Goal: Task Accomplishment & Management: Use online tool/utility

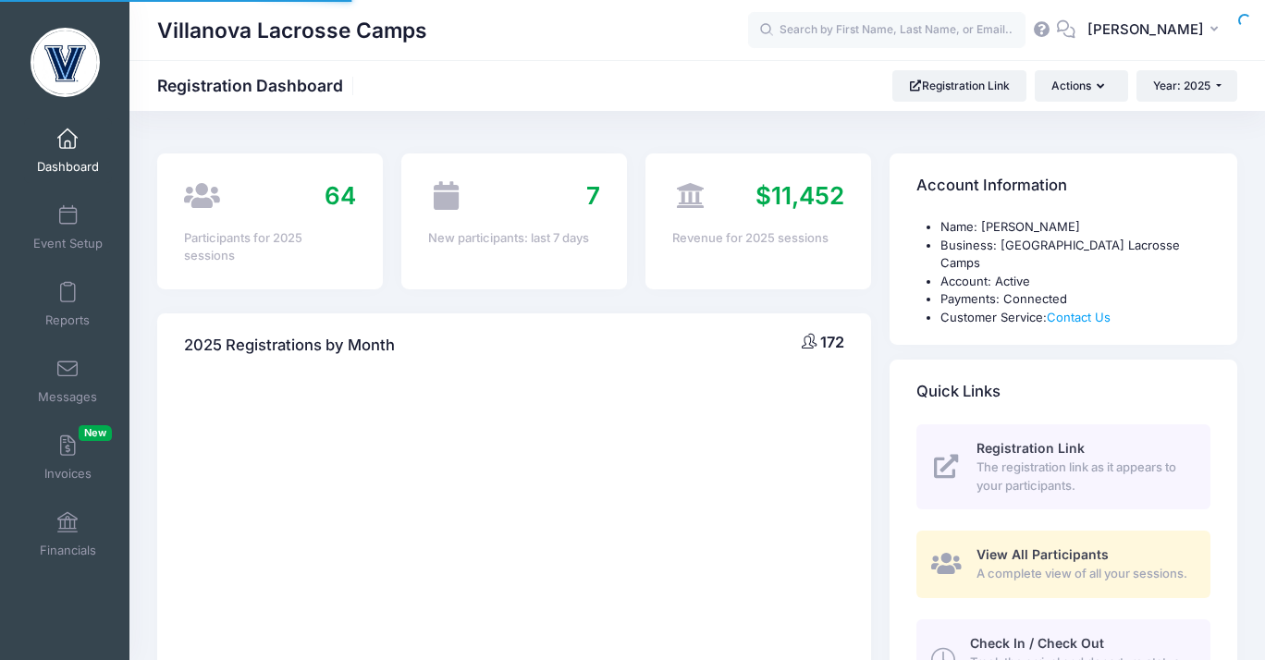
select select
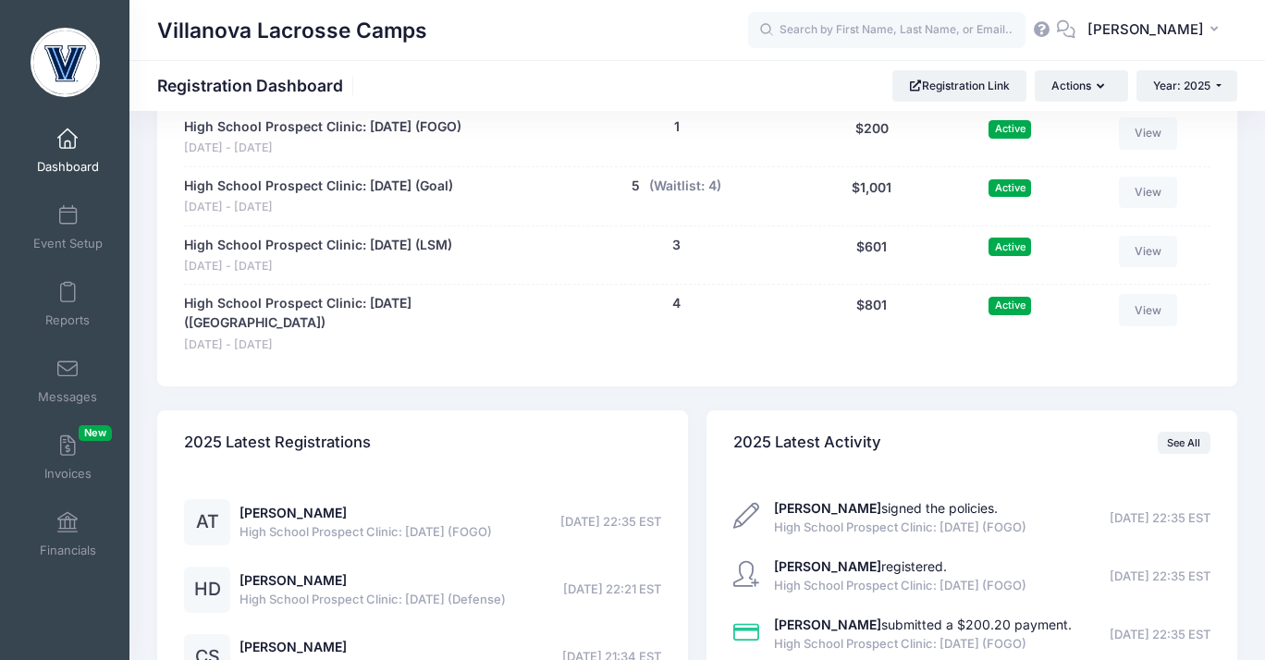
scroll to position [1615, 0]
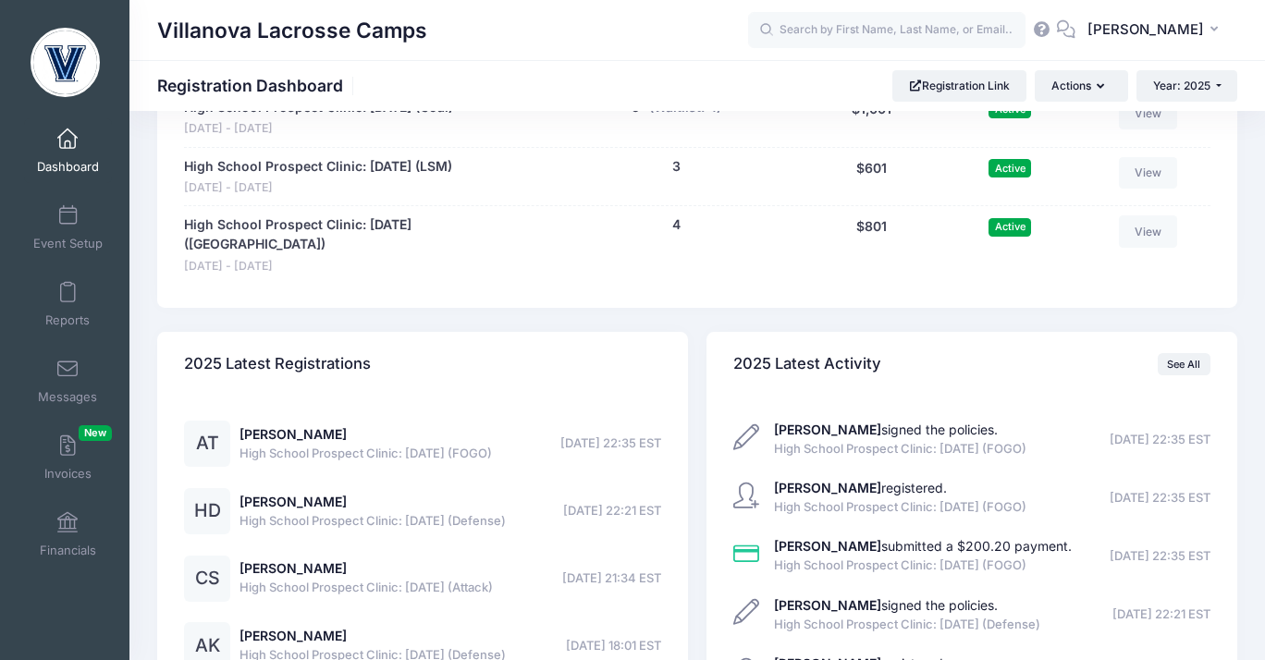
click at [51, 142] on link "Dashboard" at bounding box center [68, 150] width 88 height 65
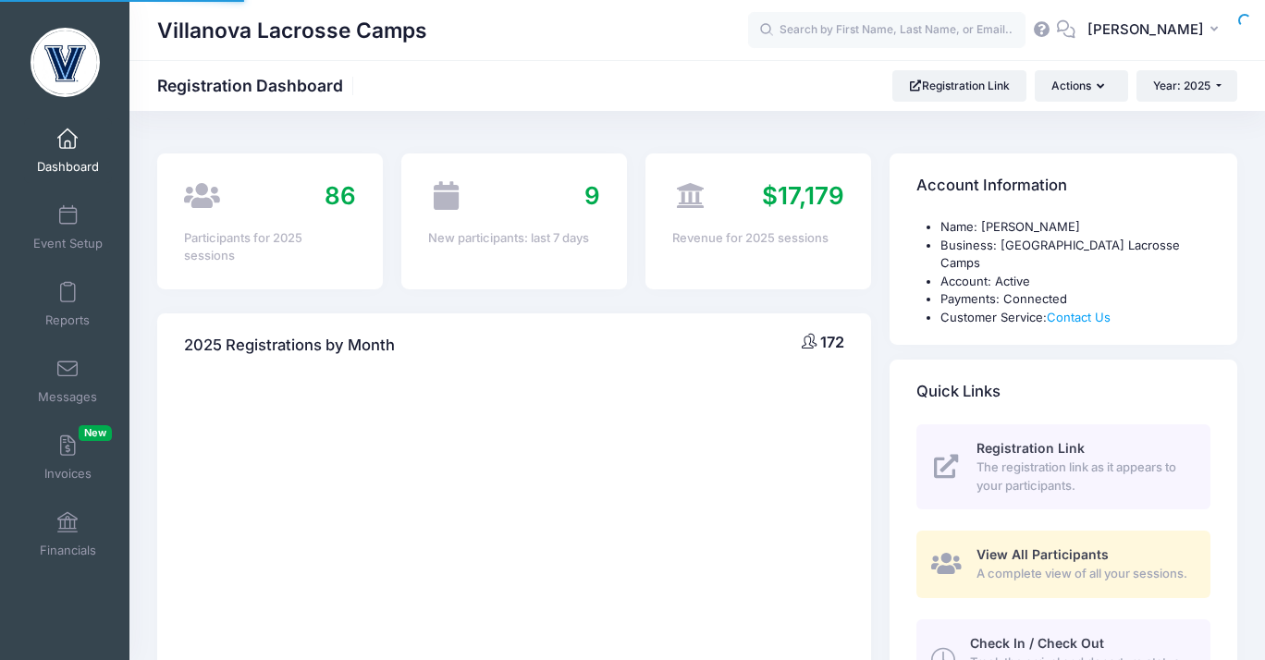
select select
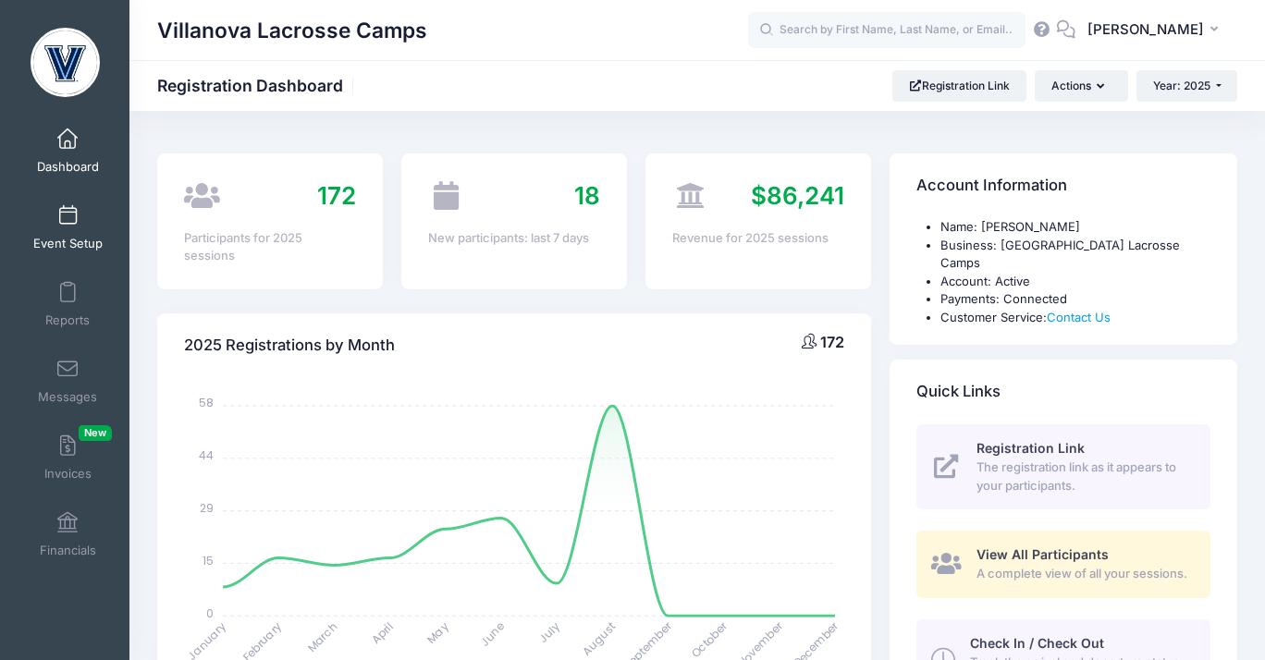
click at [104, 245] on link "Event Setup" at bounding box center [68, 227] width 88 height 65
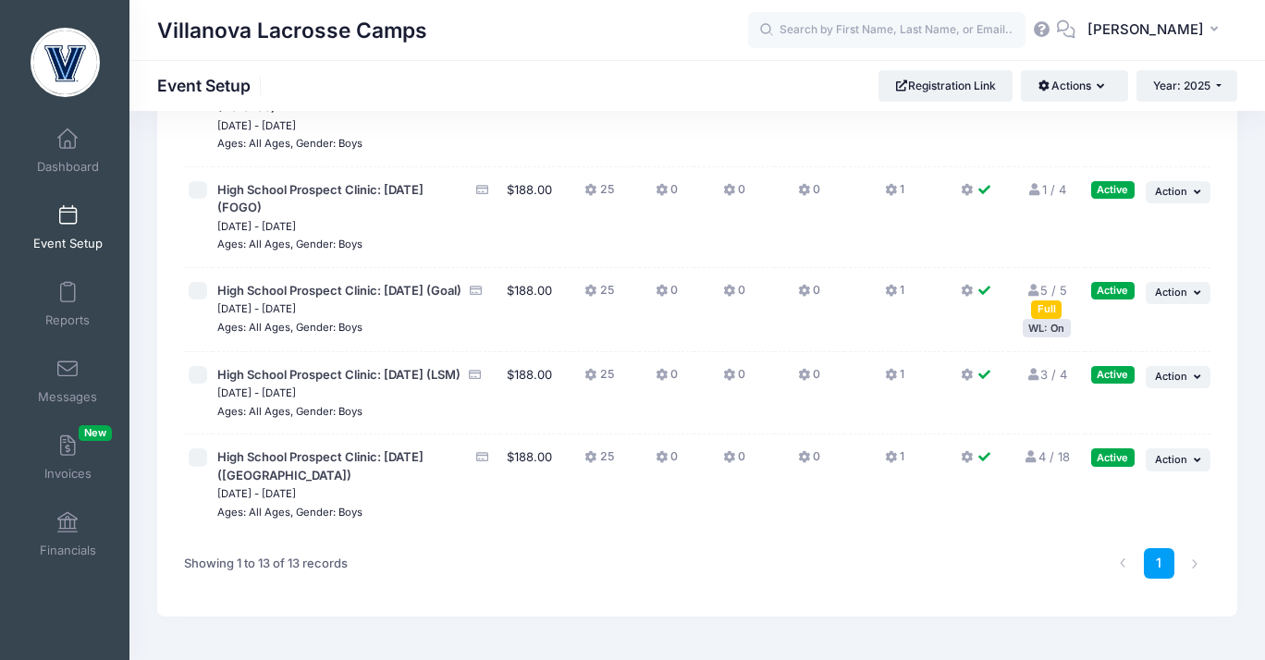
scroll to position [1060, 0]
